Goal: Task Accomplishment & Management: Use online tool/utility

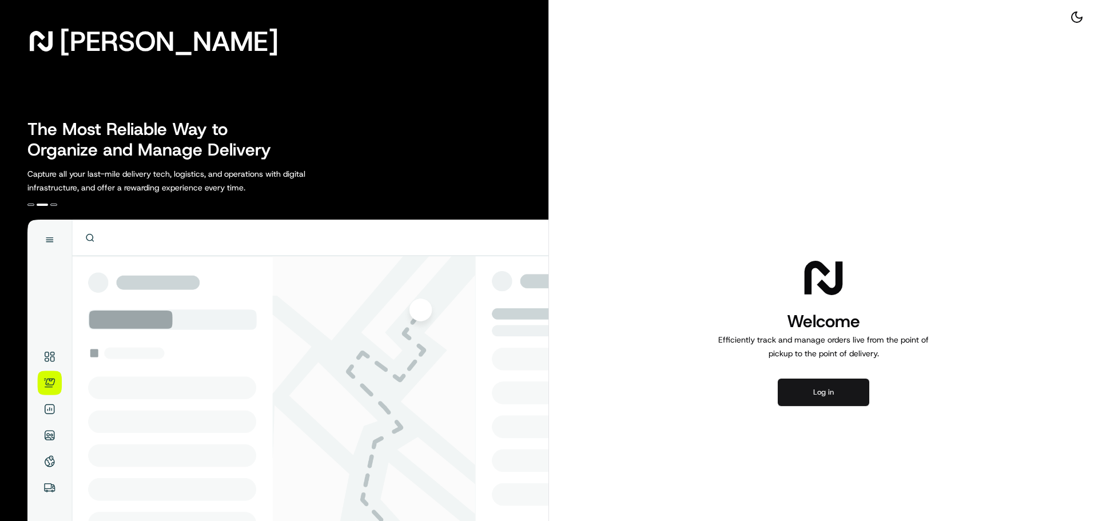
click at [850, 391] on button "Log in" at bounding box center [824, 392] width 92 height 27
